Goal: Task Accomplishment & Management: Manage account settings

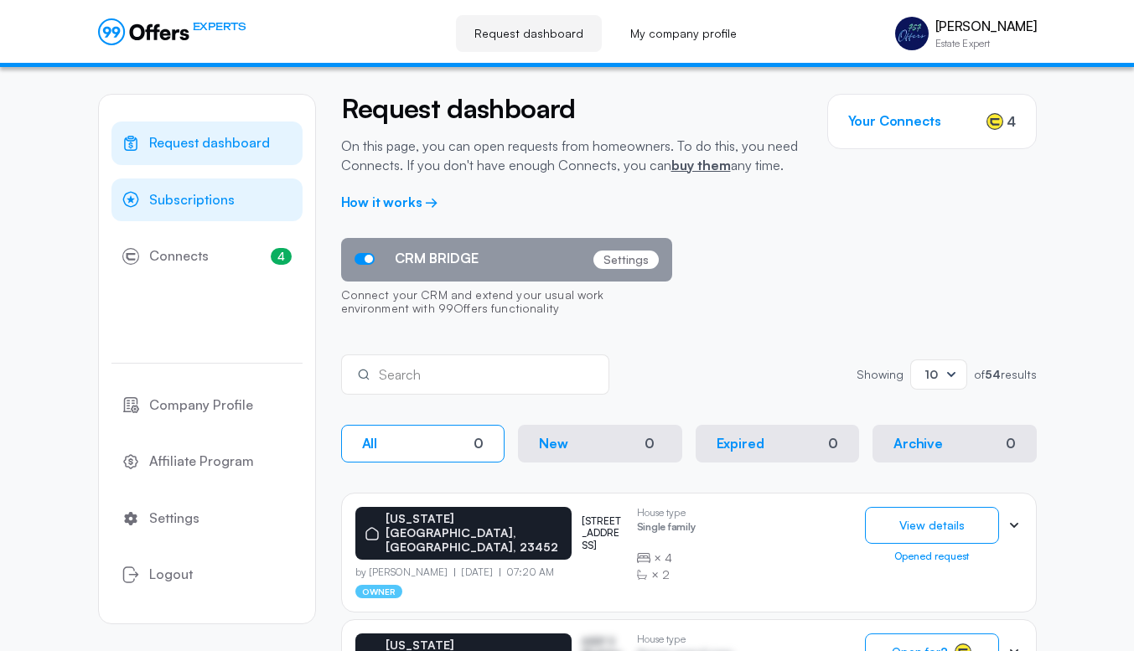
click at [165, 204] on span "Subscriptions" at bounding box center [191, 200] width 85 height 22
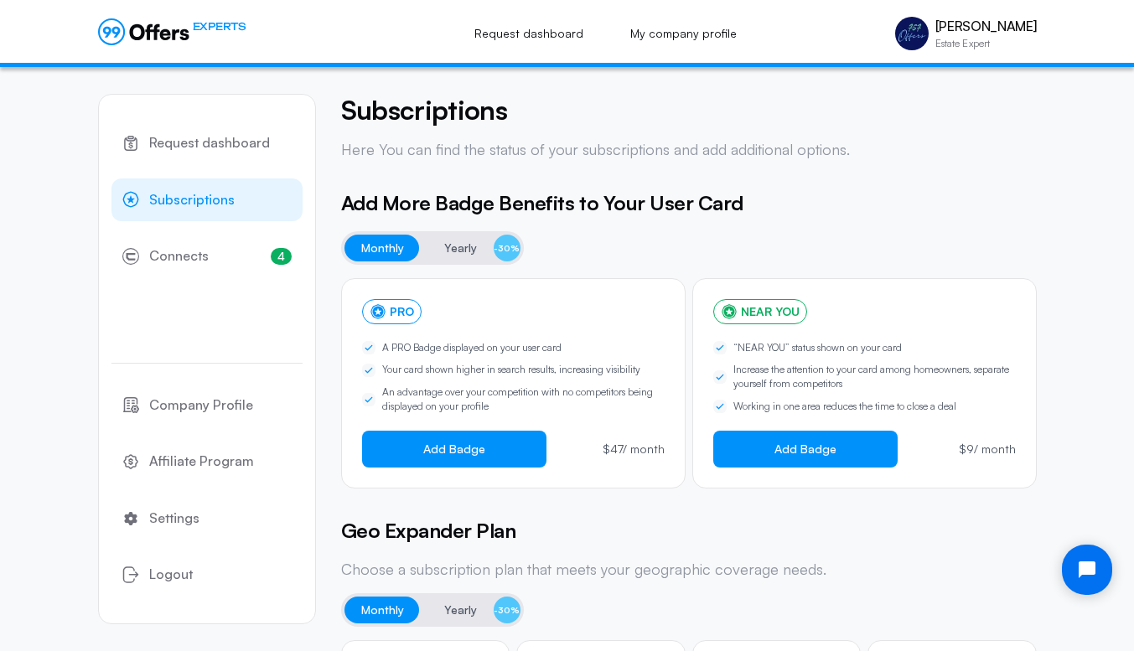
click at [466, 242] on span "Yearly" at bounding box center [460, 248] width 33 height 20
click at [378, 249] on span "Monthly" at bounding box center [382, 248] width 43 height 20
drag, startPoint x: 447, startPoint y: 252, endPoint x: 609, endPoint y: 204, distance: 169.4
click at [609, 204] on h5 "Add More Badge Benefits to Your User Card" at bounding box center [689, 203] width 696 height 30
click at [230, 147] on span "Request dashboard" at bounding box center [209, 143] width 121 height 22
